Goal: Complete application form

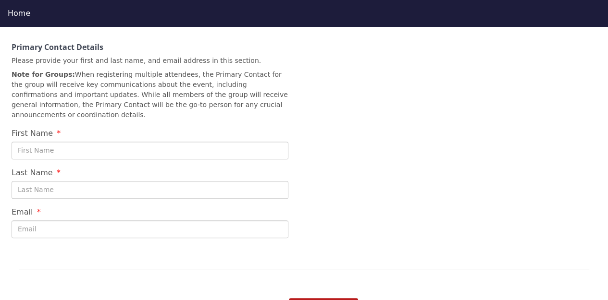
scroll to position [196, 0]
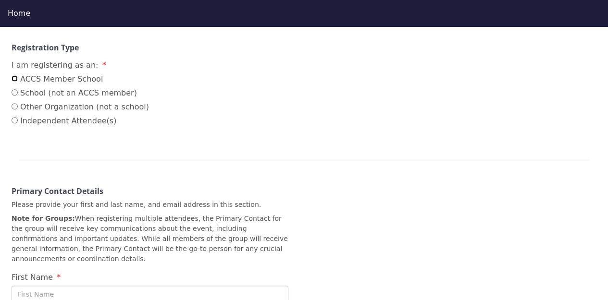
click at [15, 76] on input "ACCS Member School" at bounding box center [15, 78] width 6 height 6
radio input "true"
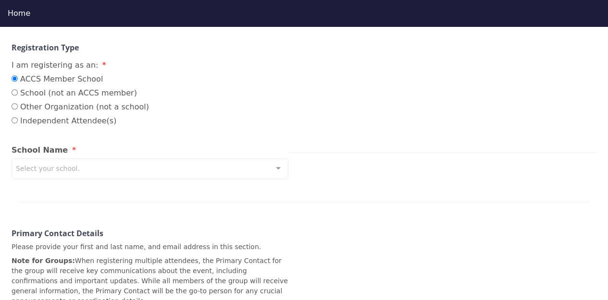
click at [102, 170] on div "Select your school." at bounding box center [150, 169] width 277 height 21
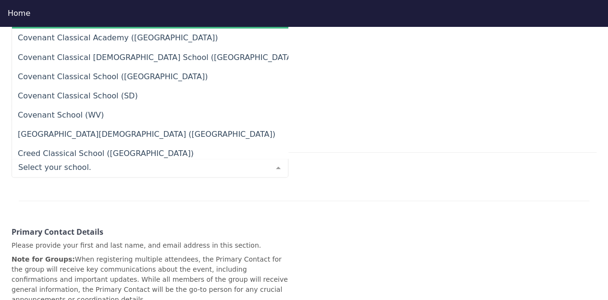
scroll to position [2786, 0]
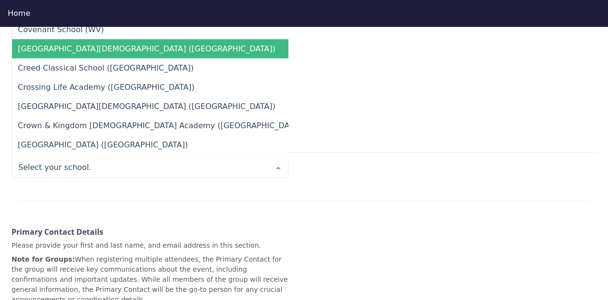
click at [92, 48] on span "[GEOGRAPHIC_DATA][DEMOGRAPHIC_DATA] ([GEOGRAPHIC_DATA])" at bounding box center [146, 48] width 257 height 9
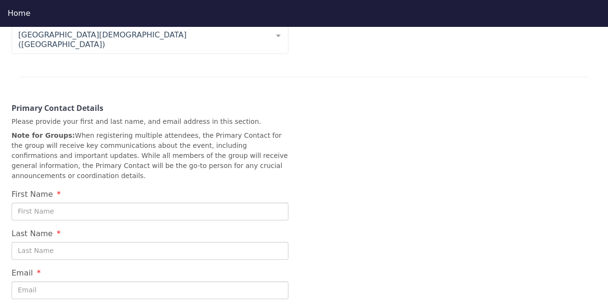
scroll to position [340, 0]
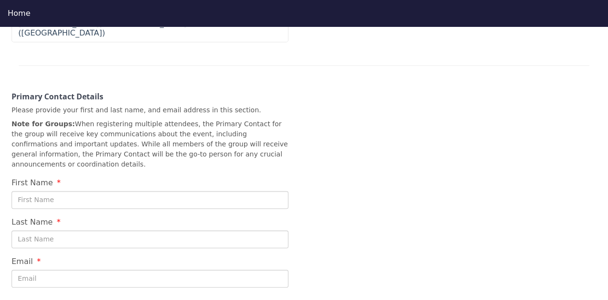
click at [72, 191] on input "First Name" at bounding box center [150, 200] width 277 height 18
type input "[PERSON_NAME]"
type input "Niehls"
click at [89, 270] on input "Email" at bounding box center [150, 279] width 277 height 18
type input "[EMAIL_ADDRESS][DOMAIN_NAME]"
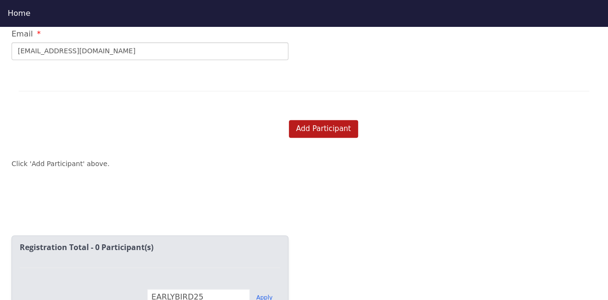
scroll to position [580, 0]
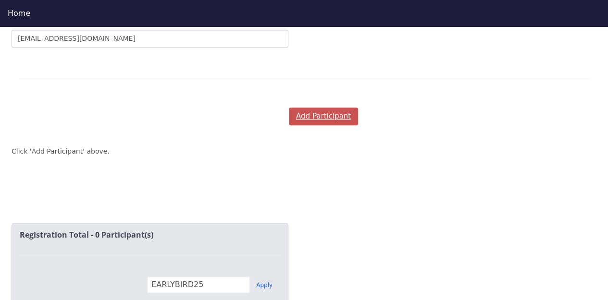
click at [327, 108] on button "Add Participant" at bounding box center [323, 117] width 69 height 18
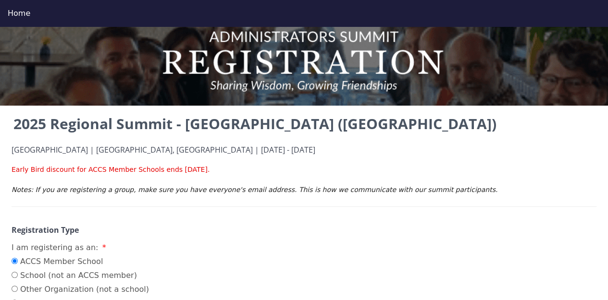
scroll to position [0, 0]
